Goal: Find specific page/section

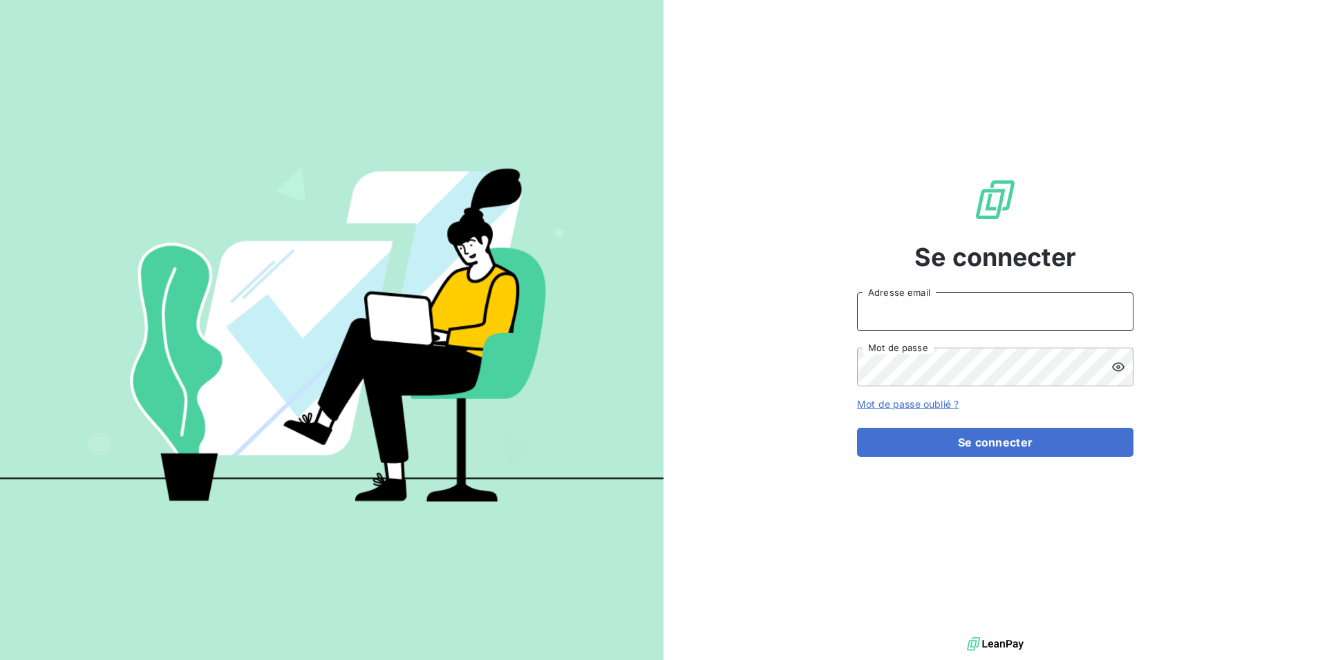
click at [978, 301] on input "Adresse email" at bounding box center [995, 311] width 276 height 39
type input "[EMAIL_ADDRESS][DOMAIN_NAME]"
click at [857, 428] on button "Se connecter" at bounding box center [995, 442] width 276 height 29
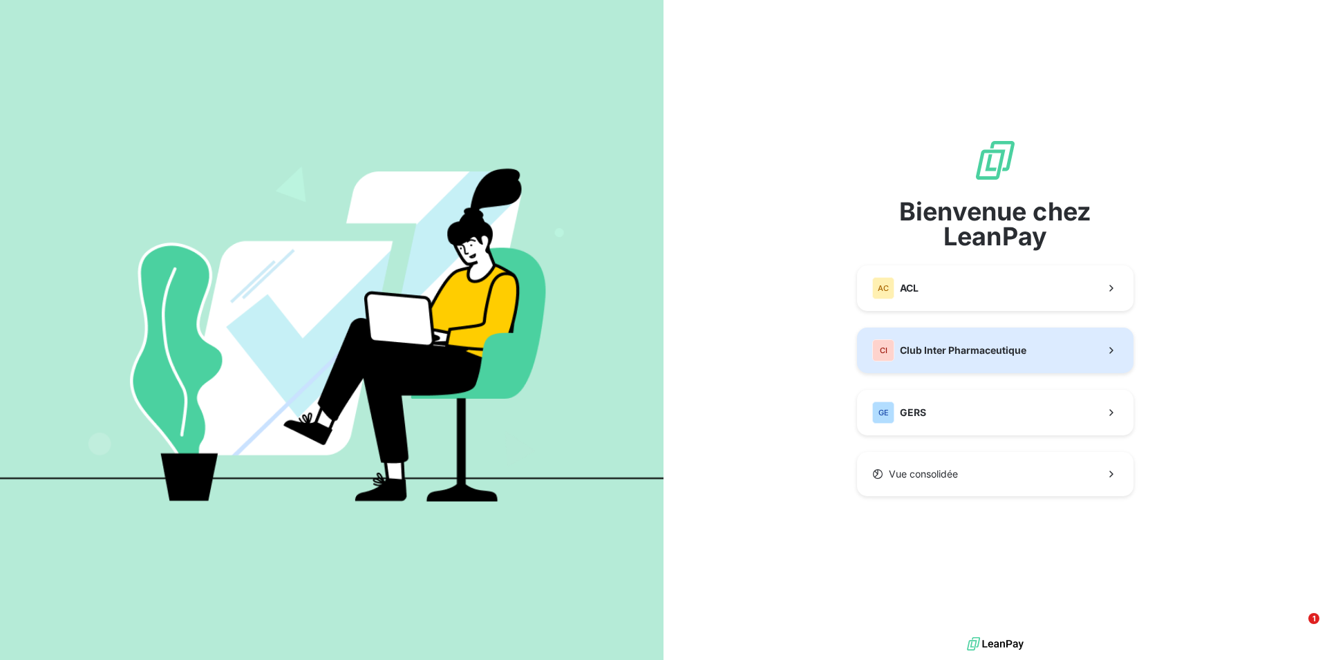
click at [1053, 355] on button "CI Club Inter Pharmaceutique" at bounding box center [995, 351] width 276 height 46
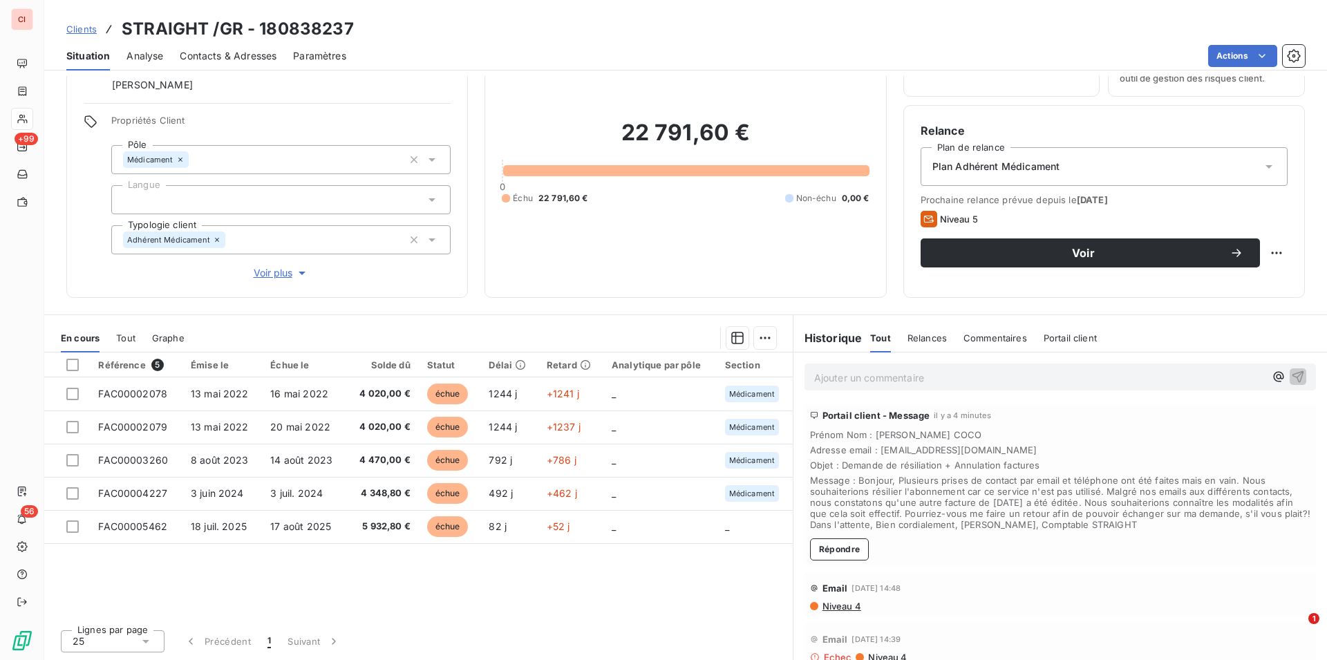
click at [220, 58] on span "Contacts & Adresses" at bounding box center [228, 56] width 97 height 14
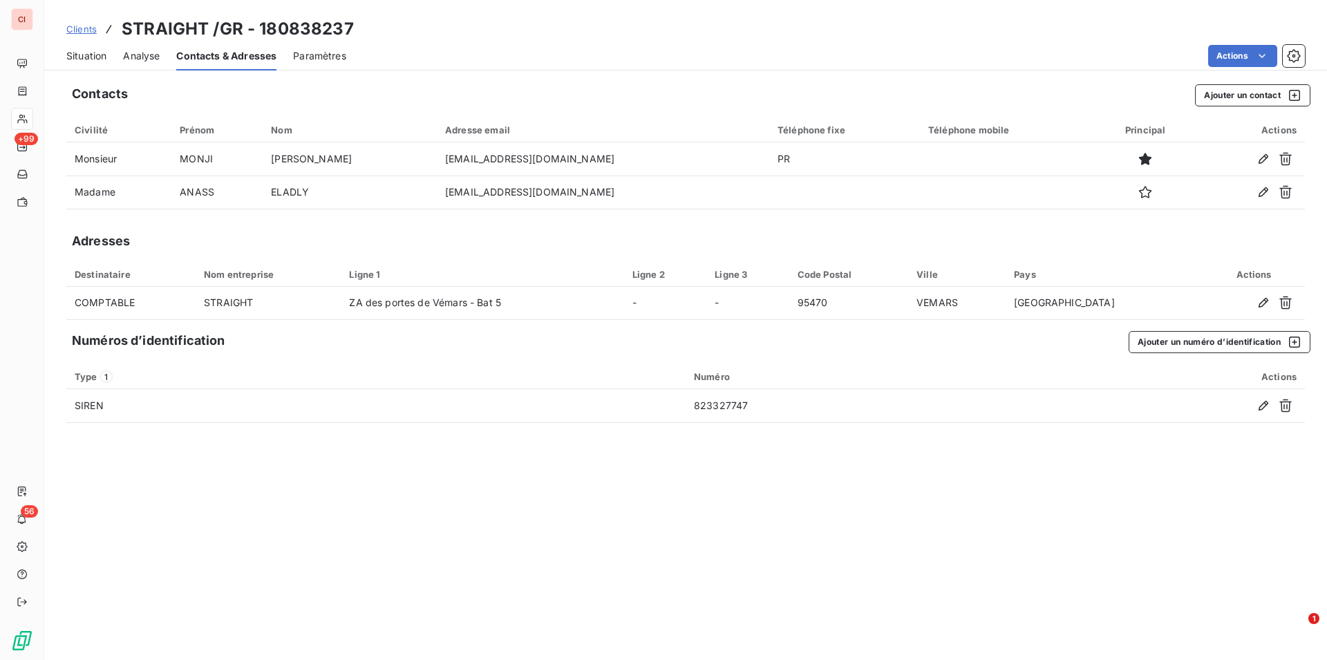
click at [78, 33] on span "Clients" at bounding box center [81, 28] width 30 height 11
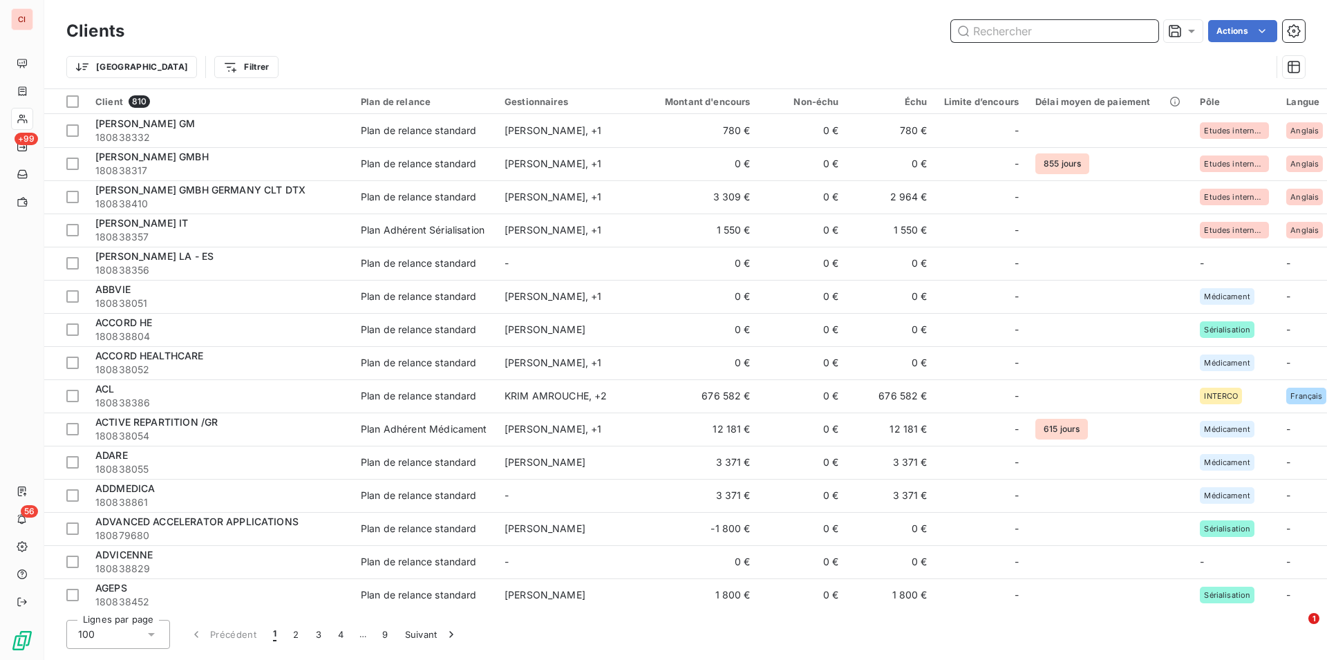
click at [994, 34] on input "text" at bounding box center [1054, 31] width 207 height 22
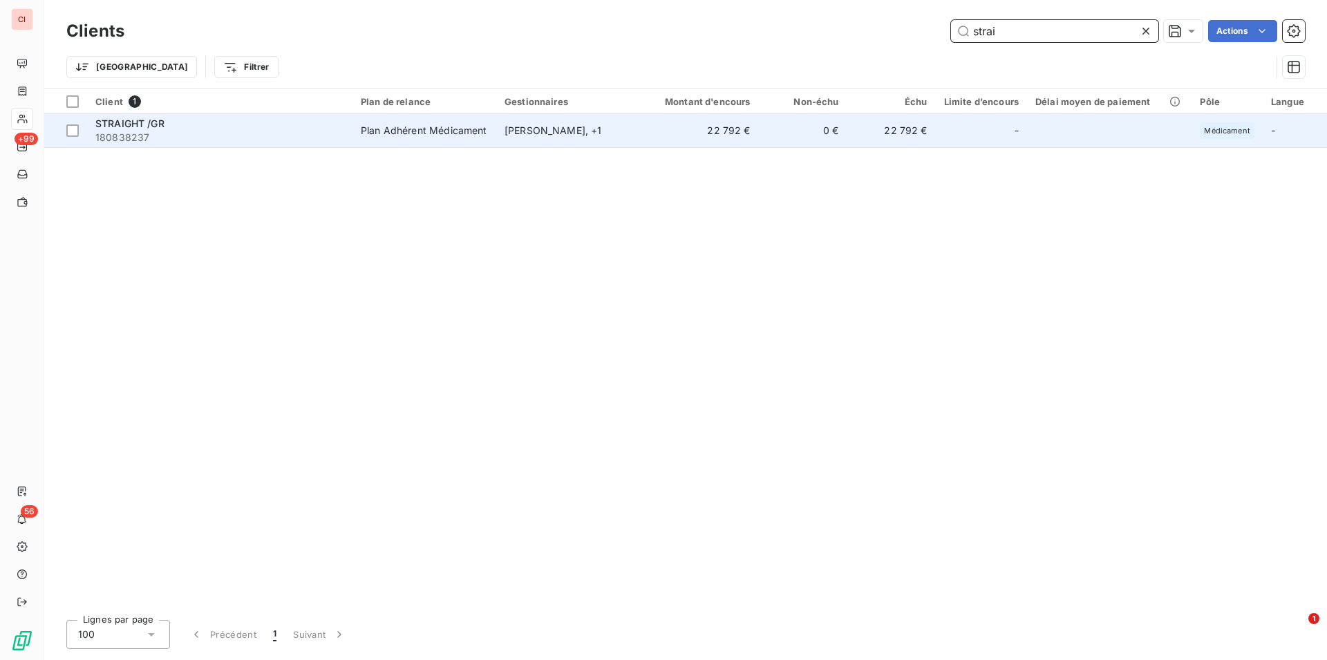
type input "strai"
click at [453, 132] on div "Plan Adhérent Médicament" at bounding box center [424, 131] width 126 height 14
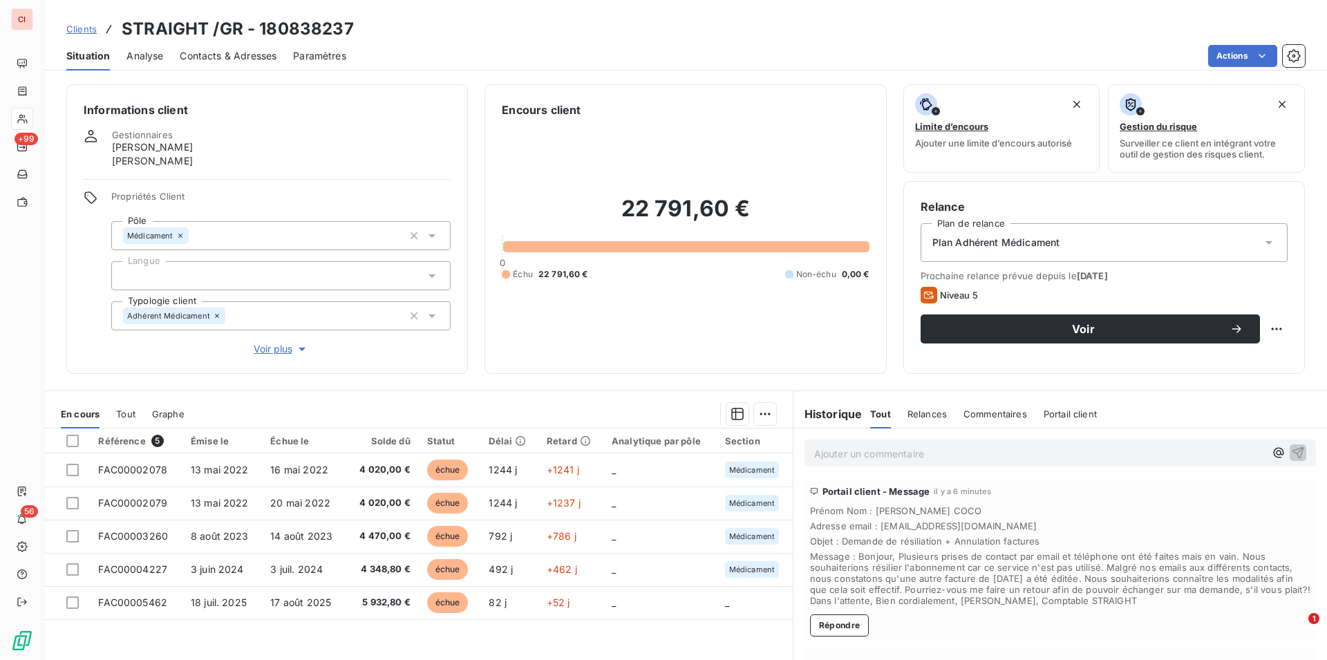
click at [828, 46] on div "Actions" at bounding box center [834, 56] width 942 height 22
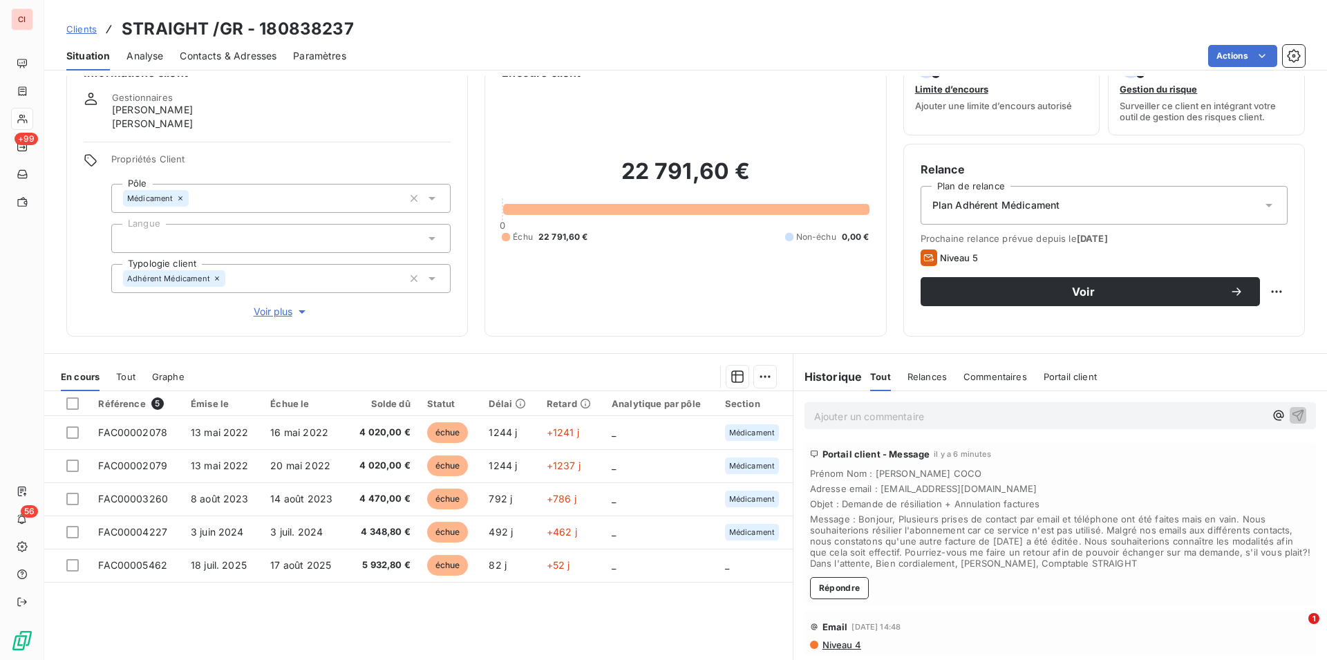
scroll to position [76, 0]
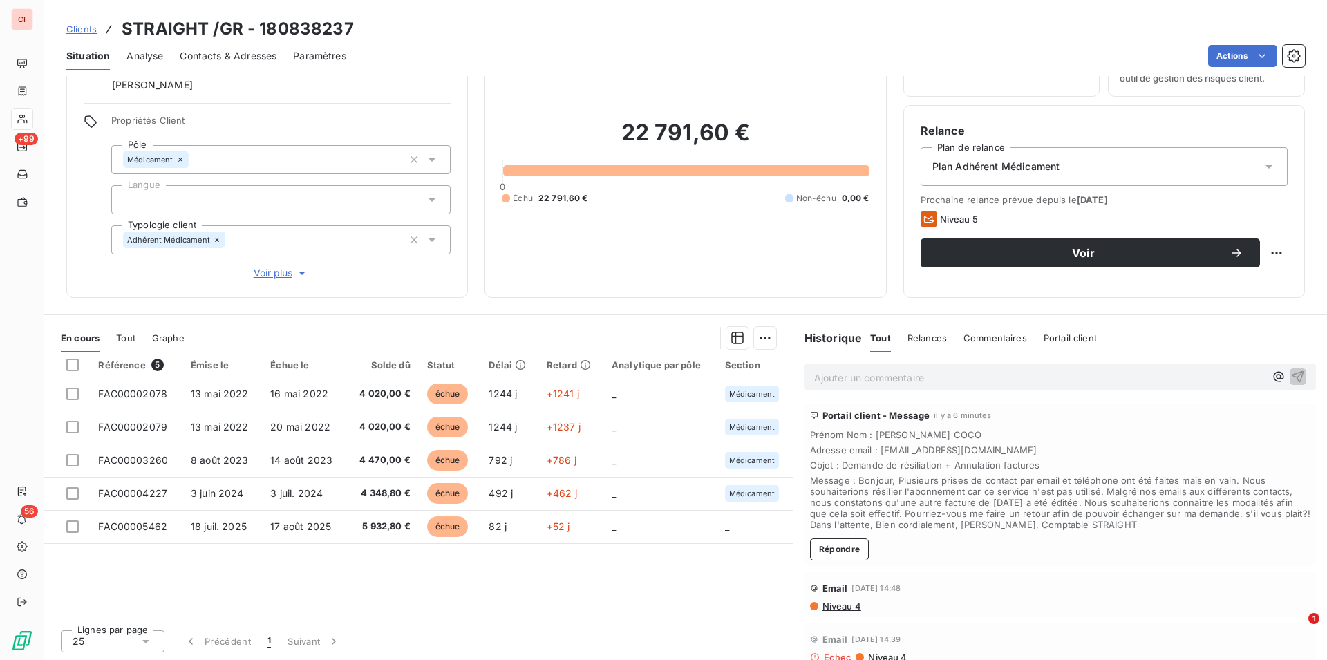
click at [242, 55] on span "Contacts & Adresses" at bounding box center [228, 56] width 97 height 14
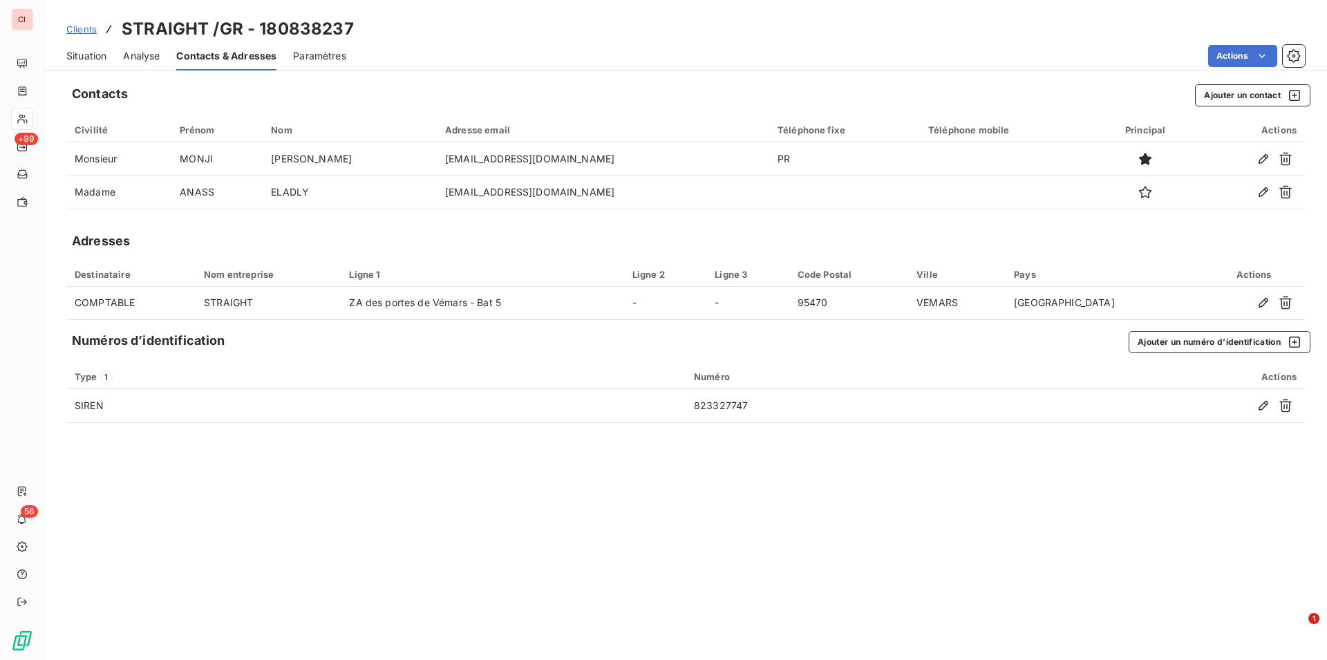
click at [1080, 15] on div "Clients STRAIGHT /GR - 180838237 Situation Analyse Contacts & Adresses Paramètr…" at bounding box center [685, 35] width 1283 height 70
click at [801, 69] on div "Situation Analyse Contacts & Adresses Paramètres Actions" at bounding box center [685, 55] width 1283 height 29
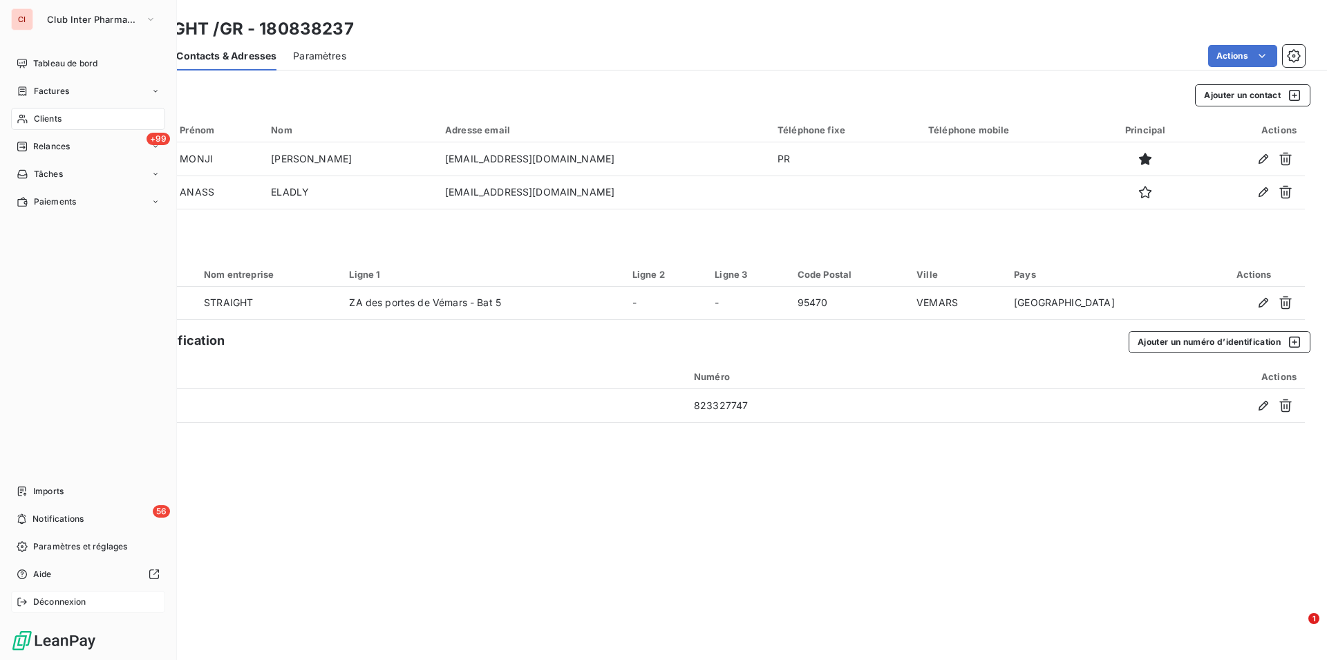
click at [65, 605] on span "Déconnexion" at bounding box center [59, 602] width 53 height 12
